Goal: Task Accomplishment & Management: Manage account settings

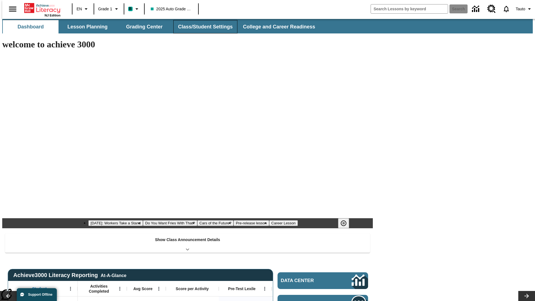
click at [202, 27] on button "Class/Student Settings" at bounding box center [205, 26] width 64 height 13
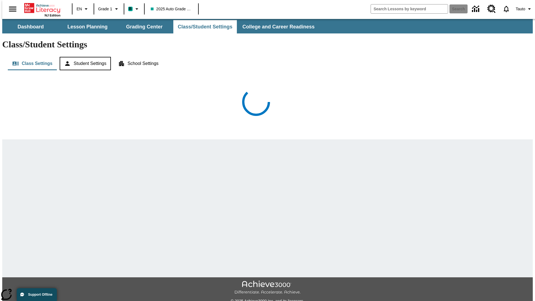
click at [84, 57] on button "Student Settings" at bounding box center [85, 63] width 51 height 13
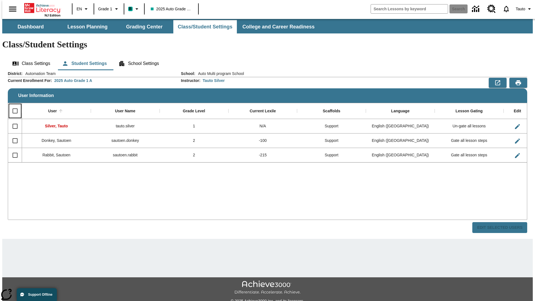
click at [13, 105] on input "Select all rows" at bounding box center [15, 111] width 12 height 12
checkbox input "true"
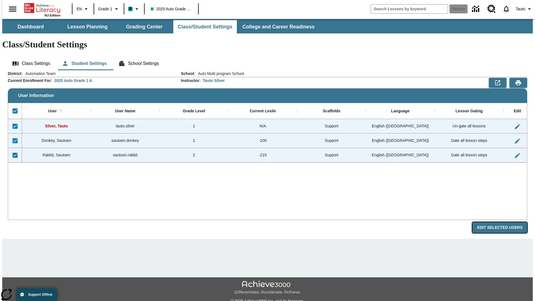
click at [504, 222] on button "Edit Selected Users" at bounding box center [500, 227] width 55 height 11
